Goal: Task Accomplishment & Management: Complete application form

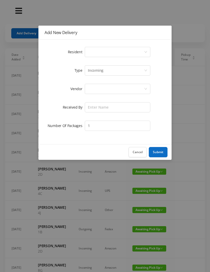
click at [92, 50] on div "Select a person" at bounding box center [116, 52] width 56 height 10
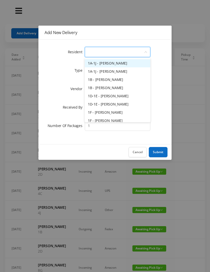
type input "4"
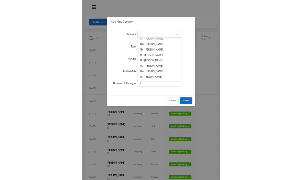
scroll to position [53, 0]
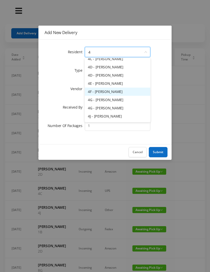
click at [119, 90] on li "4F - [PERSON_NAME]" at bounding box center [117, 91] width 65 height 8
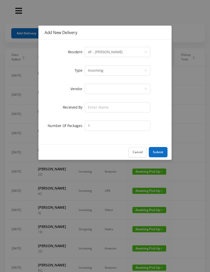
click at [91, 87] on div at bounding box center [116, 89] width 56 height 10
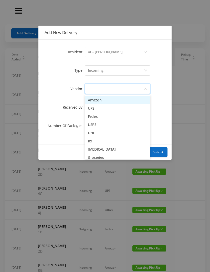
click at [100, 108] on li "UPS" at bounding box center [117, 108] width 65 height 8
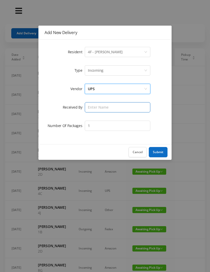
click at [95, 103] on input "text" at bounding box center [117, 107] width 65 height 10
type input "[PERSON_NAME]"
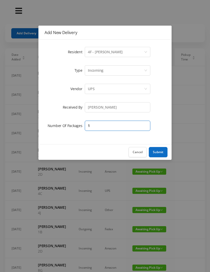
click at [98, 127] on input "1" at bounding box center [117, 125] width 65 height 10
type input "2"
click at [161, 153] on button "Submit" at bounding box center [158, 152] width 19 height 10
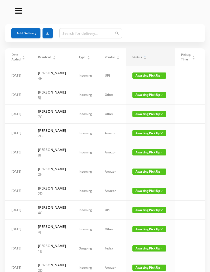
click at [26, 30] on button "Add Delivery" at bounding box center [25, 33] width 29 height 10
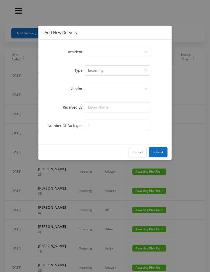
click at [93, 50] on div "Select a person" at bounding box center [116, 52] width 56 height 10
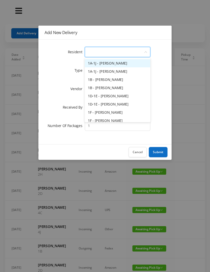
type input "2"
type input "7"
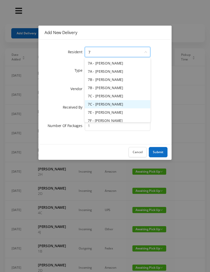
click at [109, 103] on li "7C - [PERSON_NAME]" at bounding box center [117, 104] width 65 height 8
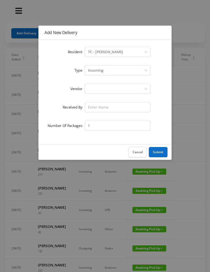
click at [94, 89] on div at bounding box center [116, 89] width 56 height 10
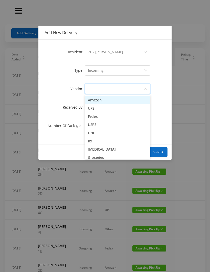
click at [104, 108] on li "UPS" at bounding box center [117, 108] width 65 height 8
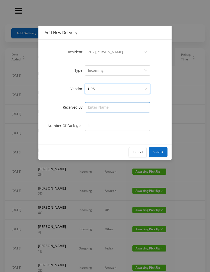
click at [94, 105] on input "text" at bounding box center [117, 107] width 65 height 10
type input "[PERSON_NAME]"
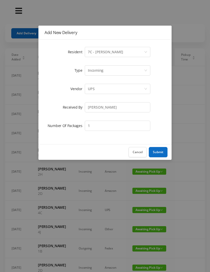
click at [159, 150] on button "Submit" at bounding box center [158, 152] width 19 height 10
